Goal: Task Accomplishment & Management: Use online tool/utility

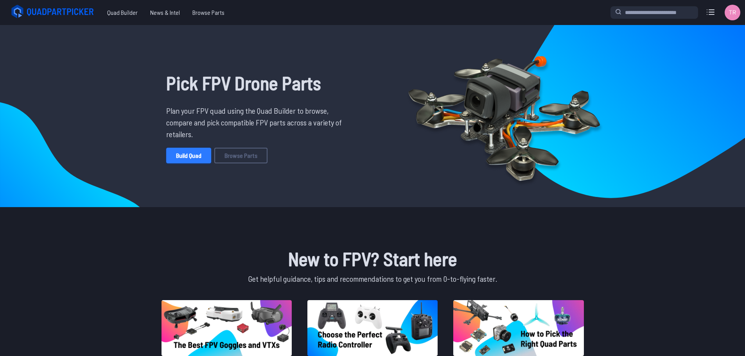
click at [185, 153] on link "Build Quad" at bounding box center [188, 156] width 45 height 16
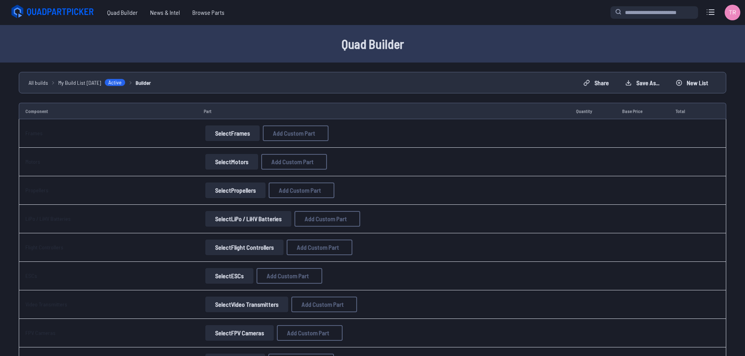
click at [217, 135] on button "Select Frames" at bounding box center [232, 134] width 54 height 16
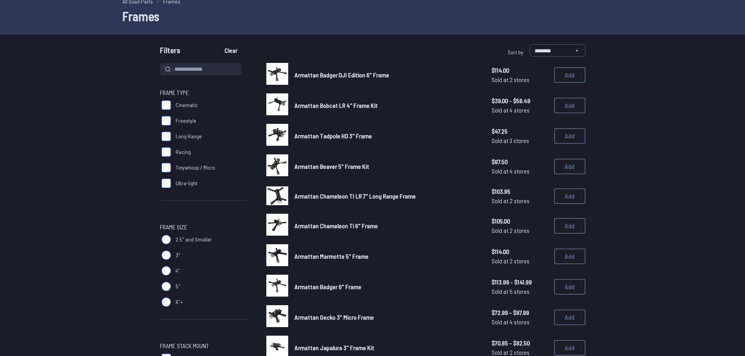
scroll to position [39, 0]
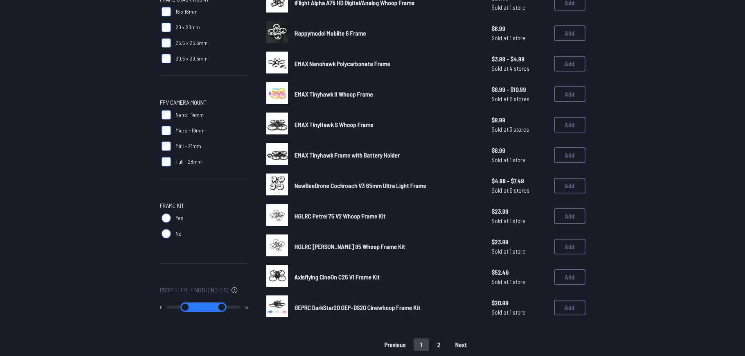
scroll to position [391, 0]
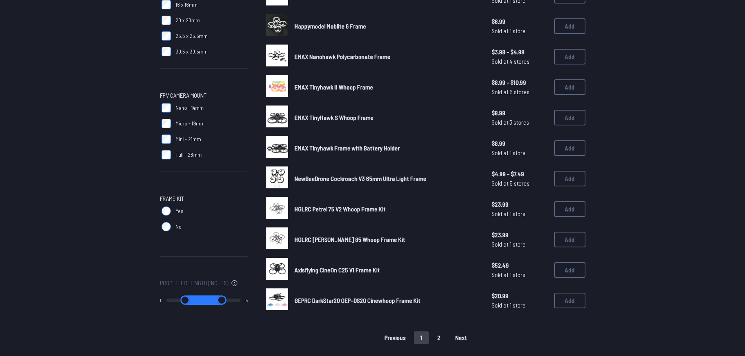
click at [122, 117] on form "**********" at bounding box center [372, 17] width 745 height 654
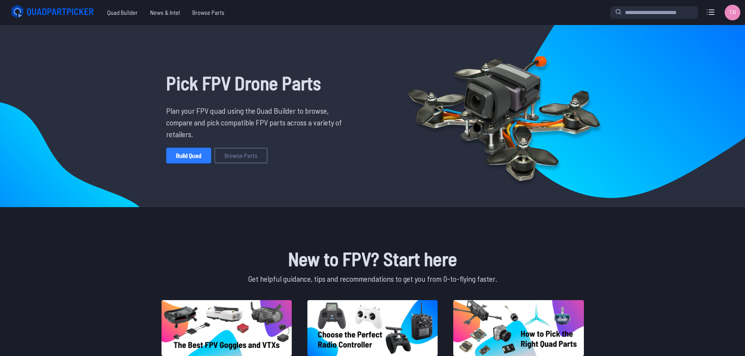
click at [201, 151] on link "Build Quad" at bounding box center [188, 156] width 45 height 16
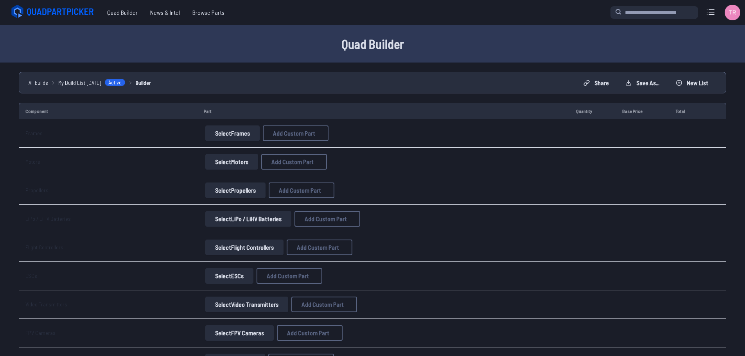
click at [254, 137] on button "Select Frames" at bounding box center [232, 134] width 54 height 16
click at [227, 133] on button "Select Frames" at bounding box center [232, 134] width 54 height 16
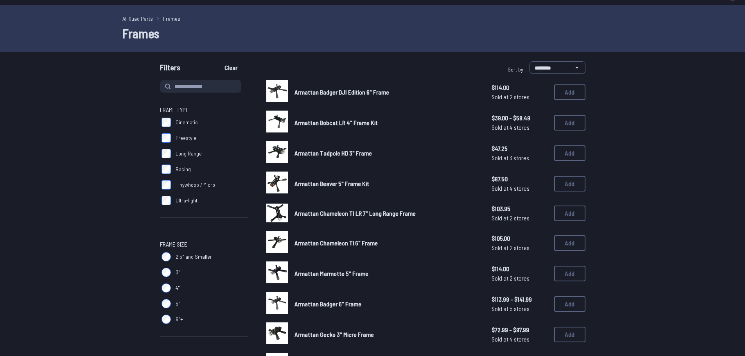
scroll to position [78, 0]
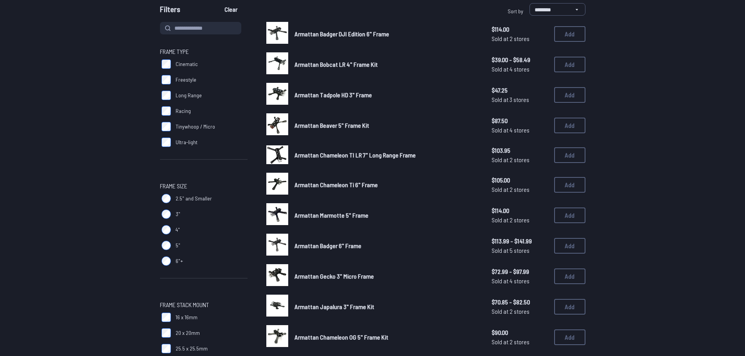
click at [190, 196] on span "2.5" and Smaller" at bounding box center [194, 199] width 36 height 8
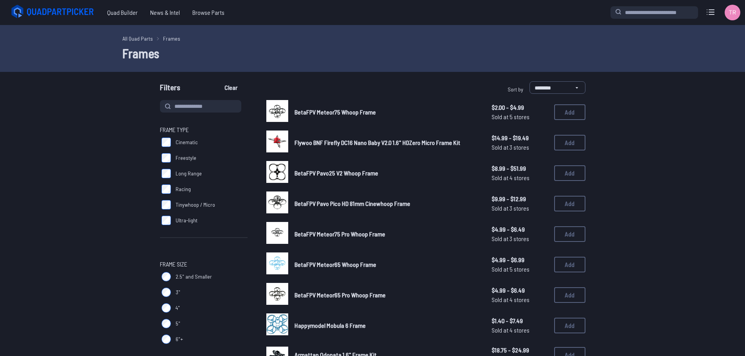
click at [202, 128] on span "Frame Type" at bounding box center [204, 129] width 88 height 9
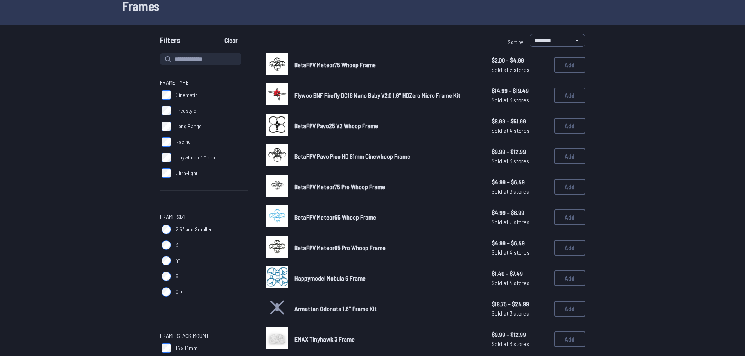
scroll to position [78, 0]
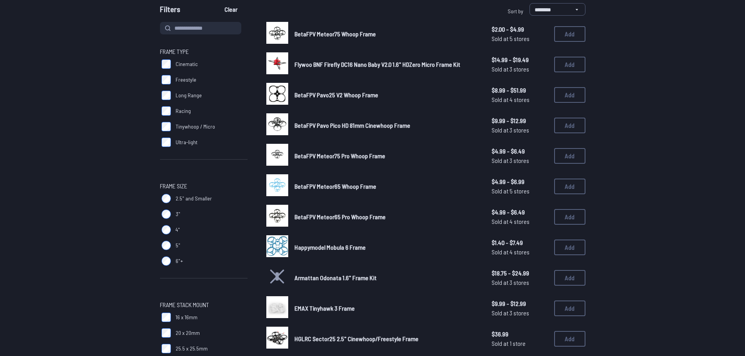
click at [195, 129] on span "Tinywhoop / Micro" at bounding box center [196, 127] width 40 height 8
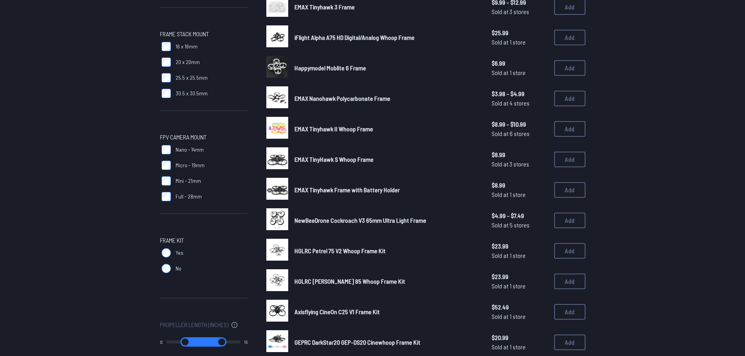
scroll to position [352, 0]
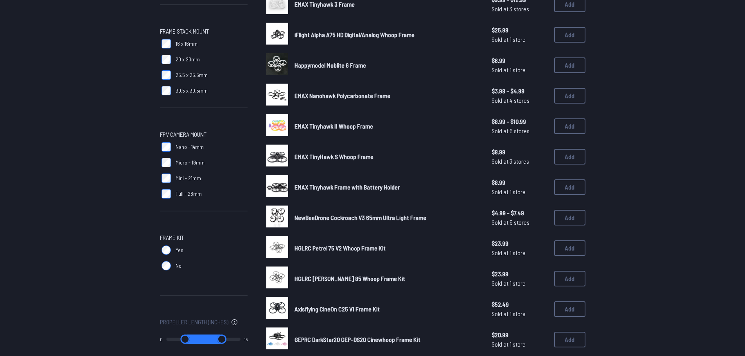
click at [325, 187] on span "EMAX Tinyhawk Frame with Battery Holder" at bounding box center [347, 186] width 105 height 7
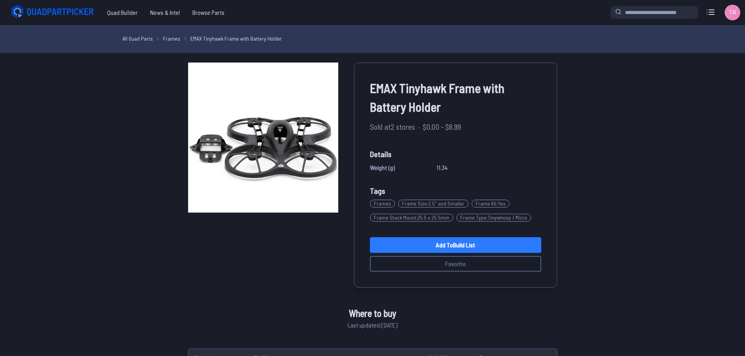
click at [432, 244] on link "Add to Build List" at bounding box center [455, 245] width 171 height 16
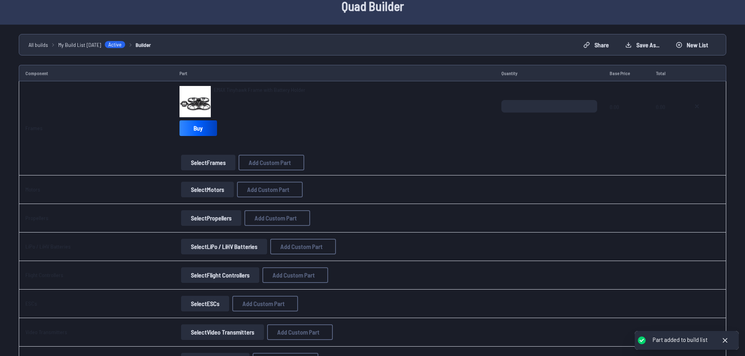
scroll to position [39, 0]
click at [201, 193] on button "Select Motors" at bounding box center [207, 189] width 53 height 16
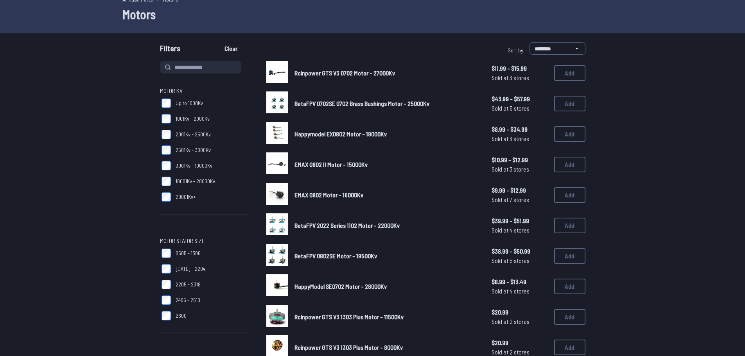
scroll to position [14, 0]
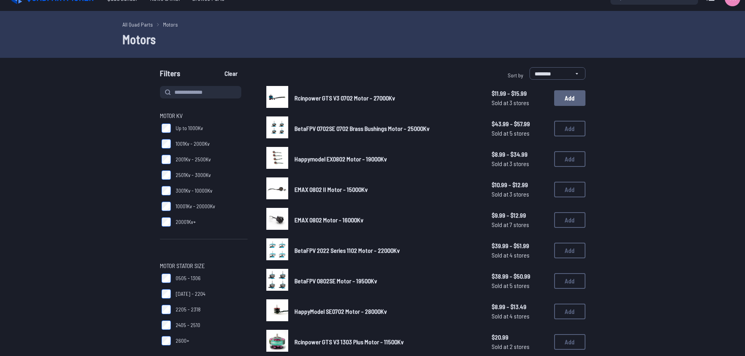
click at [567, 102] on button "Add" at bounding box center [569, 98] width 31 height 16
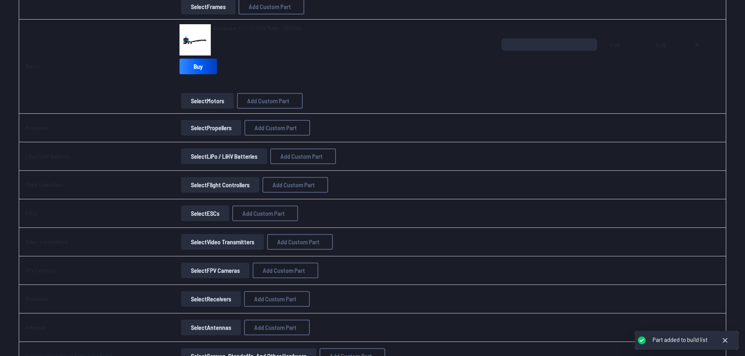
scroll to position [196, 0]
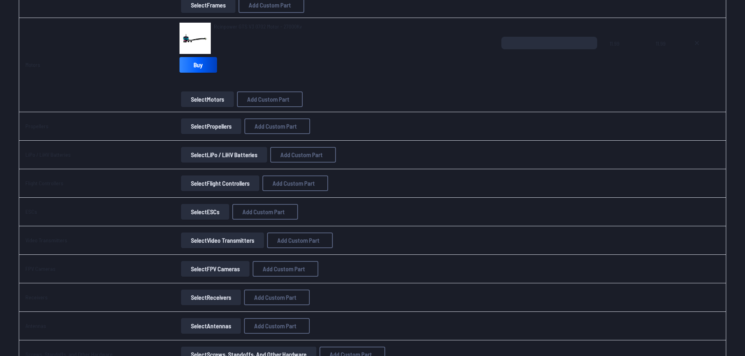
click at [201, 182] on button "Select Flight Controllers" at bounding box center [220, 184] width 78 height 16
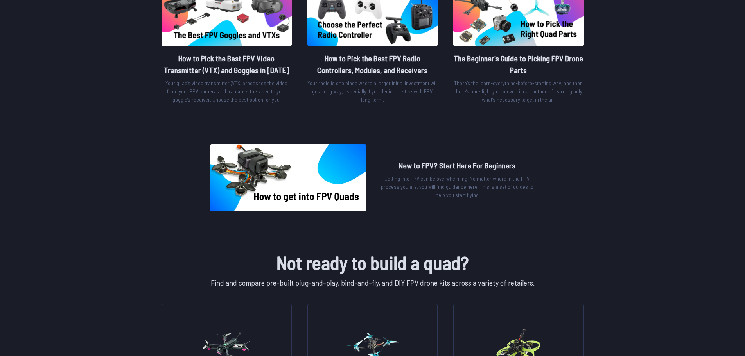
scroll to position [313, 0]
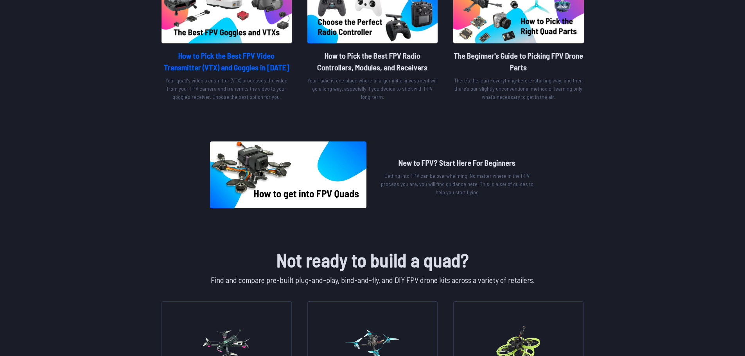
click at [219, 29] on img at bounding box center [227, 15] width 130 height 56
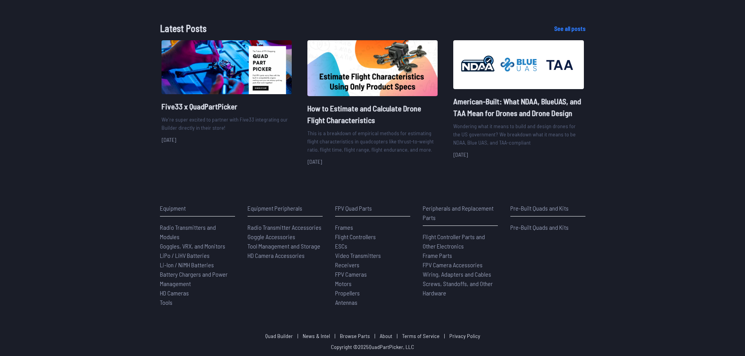
scroll to position [899, 0]
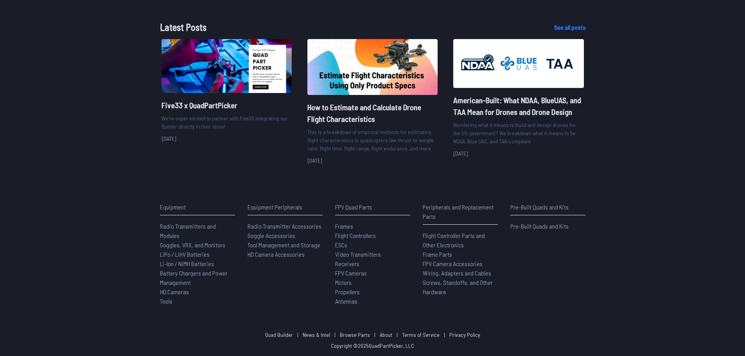
click at [166, 245] on span "Goggles, VRX, and Monitors" at bounding box center [192, 244] width 65 height 7
